Goal: Register for event/course

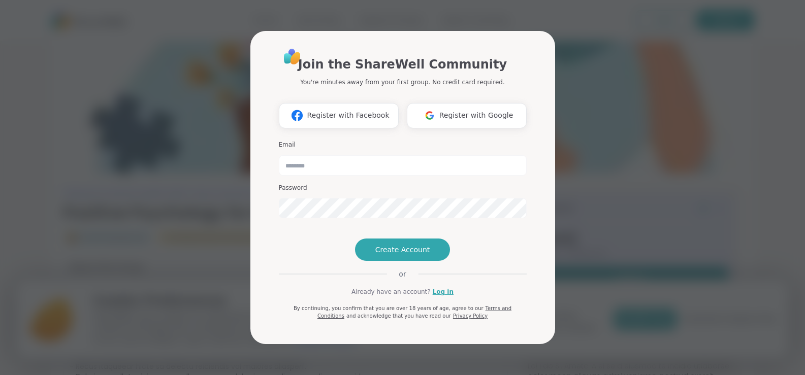
click at [420, 155] on input "email" at bounding box center [403, 165] width 248 height 20
type input "**********"
click at [389, 255] on span "Create Account" at bounding box center [402, 250] width 55 height 10
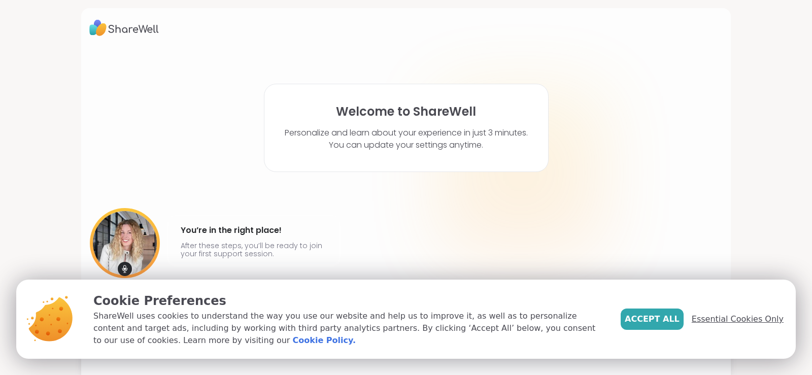
click at [738, 323] on span "Essential Cookies Only" at bounding box center [738, 319] width 92 height 12
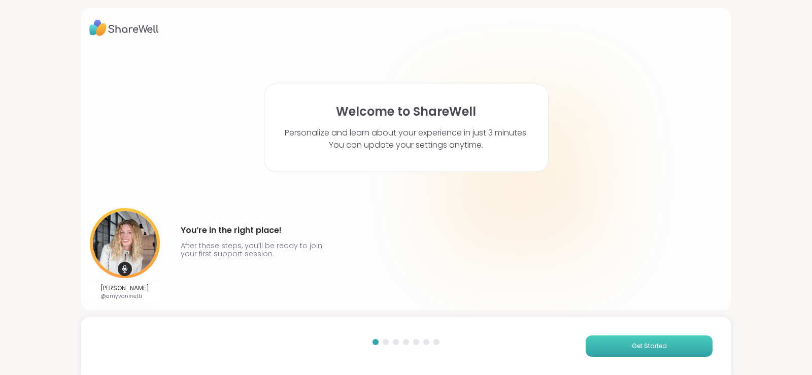
click at [676, 346] on button "Get Started" at bounding box center [649, 346] width 127 height 21
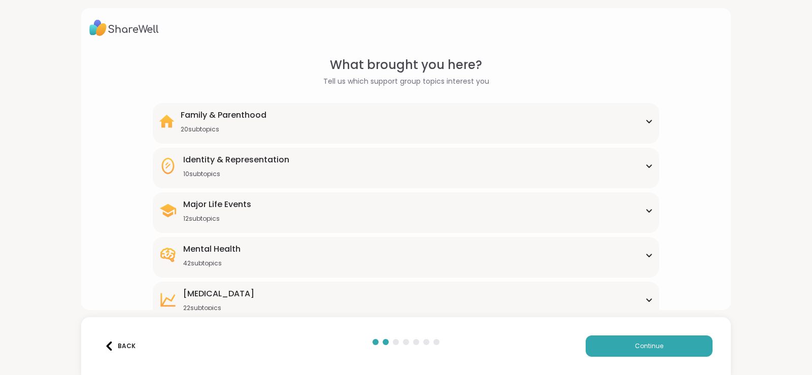
click at [637, 256] on div "Mental Health 42 subtopics" at bounding box center [406, 255] width 494 height 24
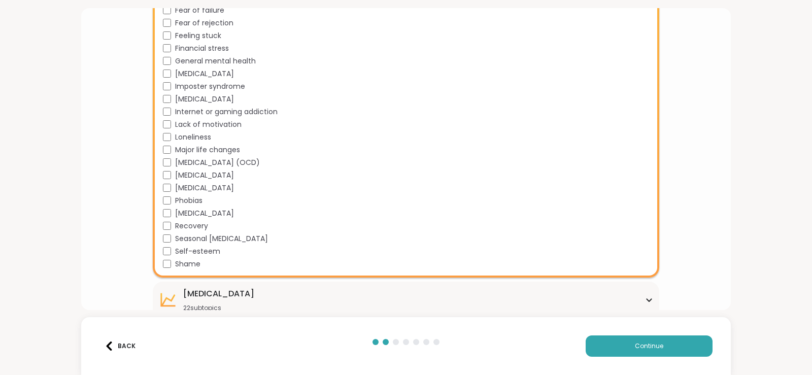
scroll to position [609, 0]
